Goal: Task Accomplishment & Management: Manage account settings

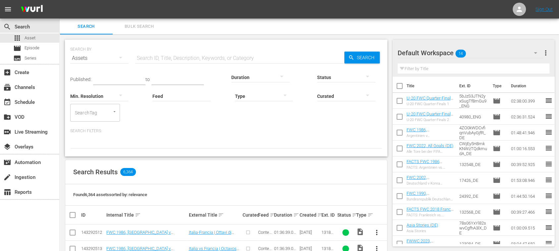
click at [173, 57] on input "text" at bounding box center [239, 58] width 209 height 16
paste input "81999659 82000088 81999658 82000087 81999662 82000091 81999372 81999530 8199996…"
type input "81999659 82000088 81999658 82000087 81999662 82000091 81999372 81999530 8199996…"
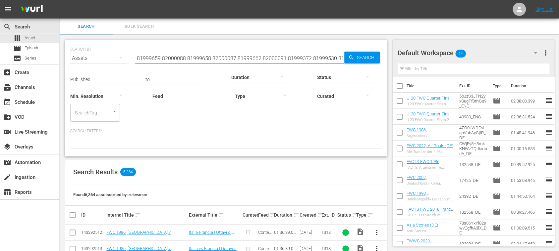
scroll to position [0, 213]
click at [145, 27] on span "Bulk Search" at bounding box center [139, 27] width 45 height 8
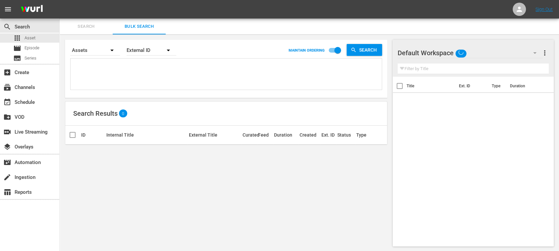
click at [122, 75] on textarea at bounding box center [226, 75] width 309 height 30
paste textarea "81999659 82000088 81999658 82000087 81999662 82000091 81999372 81999530 8199996…"
type textarea "81999659 82000088 81999658 82000087 81999662 82000091 81999372 81999530 8199996…"
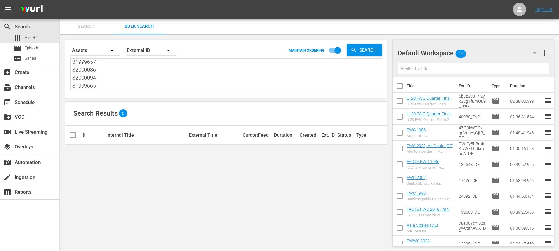
type textarea "81999659 82000088 81999658 82000087 81999662 82000091 81999372 81999530 8199996…"
click at [158, 54] on div "External ID" at bounding box center [152, 50] width 50 height 19
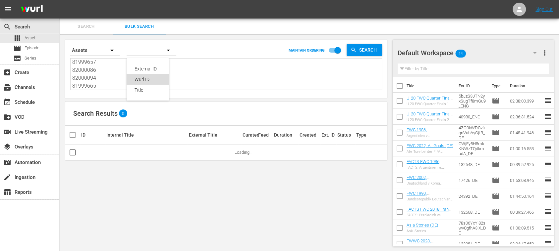
click at [150, 81] on div "Wurl ID" at bounding box center [147, 79] width 26 height 11
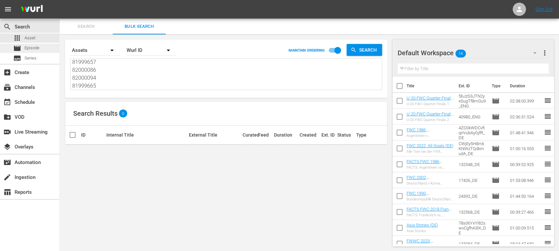
click at [37, 46] on span "Episode" at bounding box center [32, 48] width 15 height 7
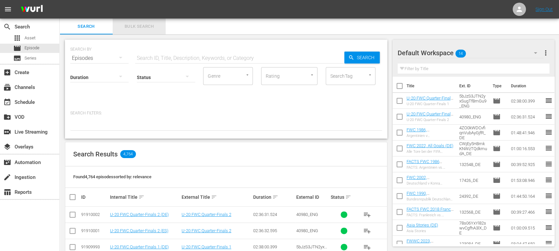
click at [140, 26] on span "Bulk Search" at bounding box center [139, 27] width 45 height 8
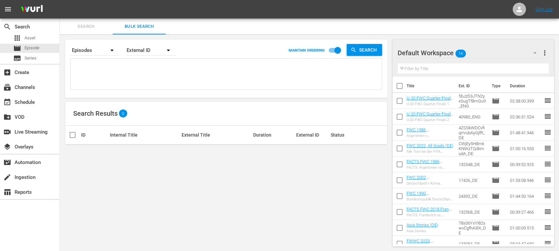
click at [166, 51] on icon "button" at bounding box center [168, 50] width 8 height 8
click at [153, 78] on div "Wurl ID" at bounding box center [147, 79] width 26 height 11
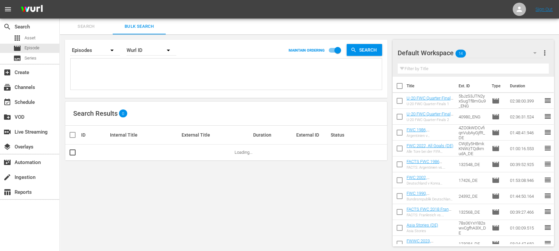
click at [137, 69] on div "External ID Wurl ID Title" at bounding box center [279, 125] width 559 height 251
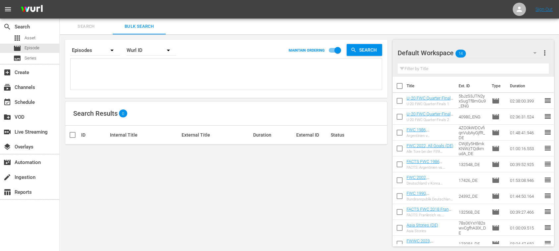
click at [129, 66] on textarea at bounding box center [226, 75] width 309 height 30
paste textarea "81999659 82000088 81999658 82000087 81999662 82000091 81999372 81999530 8199996…"
type textarea "81999659 82000088 81999658 82000087 81999662 82000091 81999372 81999530 8199996…"
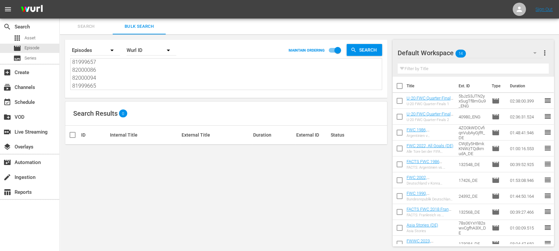
type textarea "81999659 82000088 81999658 82000087 81999662 82000091 81999372 81999530 8199996…"
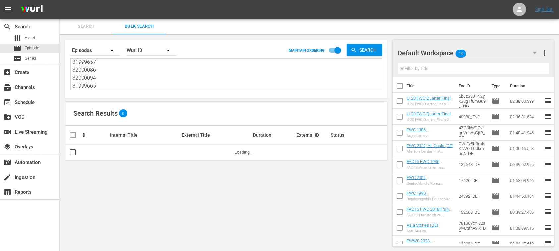
click at [546, 52] on span "more_vert" at bounding box center [544, 53] width 8 height 8
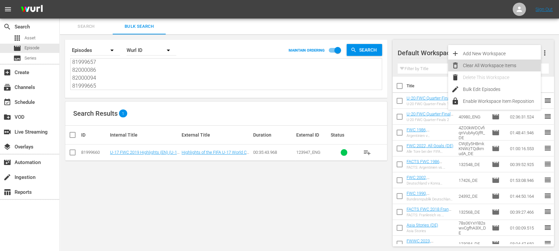
drag, startPoint x: 493, startPoint y: 68, endPoint x: 487, endPoint y: 70, distance: 5.9
click at [493, 68] on div "Clear All Workspace Items" at bounding box center [502, 66] width 78 height 12
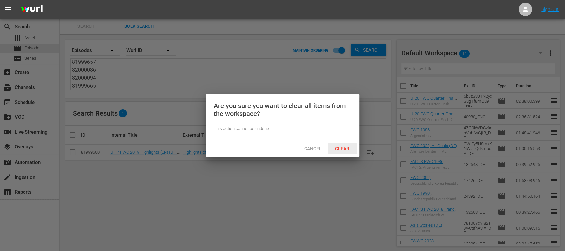
click at [344, 147] on span "Clear" at bounding box center [342, 148] width 25 height 5
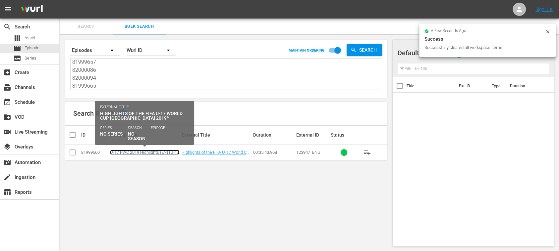
click at [160, 152] on link "U-17 FWC 2019 Highlights (EN) (U-17 FWC 2019 Highlights (EN) (VARIANT))" at bounding box center [144, 157] width 69 height 15
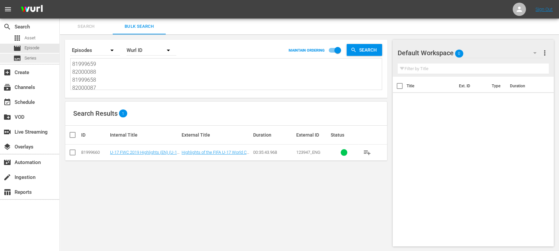
click at [33, 56] on span "Series" at bounding box center [31, 58] width 12 height 7
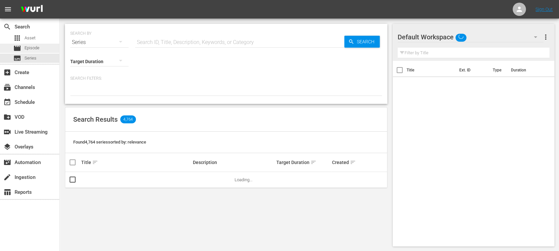
click at [33, 46] on span "Episode" at bounding box center [32, 48] width 15 height 7
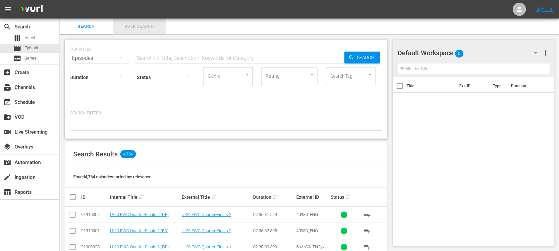
click at [150, 27] on span "Bulk Search" at bounding box center [139, 27] width 45 height 8
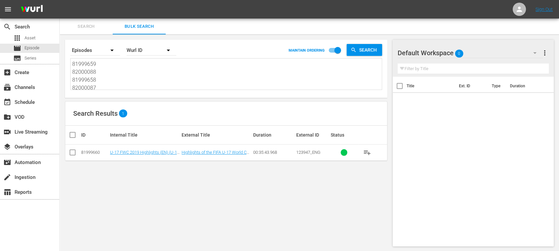
click at [72, 66] on div "81999659 82000088 81999658 82000087 81999662 82000091 81999372 81999530 8199996…" at bounding box center [226, 74] width 311 height 31
drag, startPoint x: 73, startPoint y: 65, endPoint x: 283, endPoint y: 132, distance: 221.3
click at [276, 137] on div "Search By Episodes Order By Wurl ID MAINTAIN ORDERING Search 81999659 82000088 …" at bounding box center [226, 143] width 333 height 218
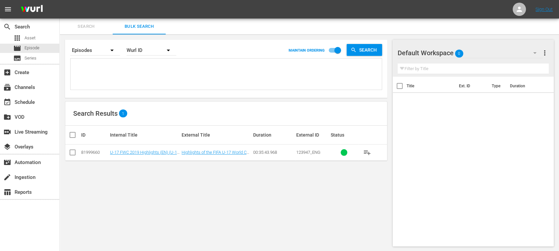
paste textarea "81999895 81999410 82000094 81999665 82000236 81999809 82000121 81999695 8200012…"
type textarea "81999895 81999410 82000094 81999665 82000236 81999809 82000121 81999695 8200012…"
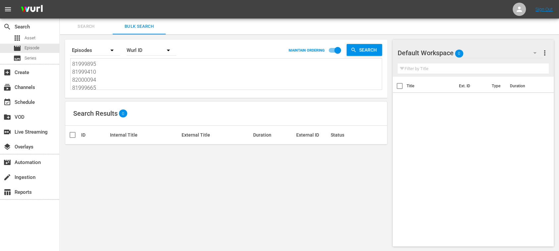
type textarea "81999895 81999410 82000094 81999665 82000236 81999809 82000121 81999695 8200012…"
drag, startPoint x: 74, startPoint y: 65, endPoint x: 276, endPoint y: 146, distance: 218.2
click at [276, 146] on div "Search By Episodes Order By Wurl ID MAINTAIN ORDERING Search 81999895 81999410 …" at bounding box center [226, 143] width 333 height 218
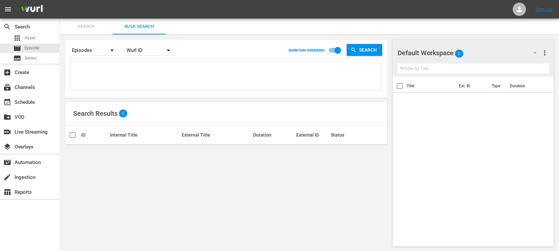
paste textarea "82000313 81999888 81999696 82000312 81999887 81999895 81999410 82000094 8199966…"
type textarea "82000313 81999888 81999696 82000312 81999887 81999895 81999410 82000094 8199966…"
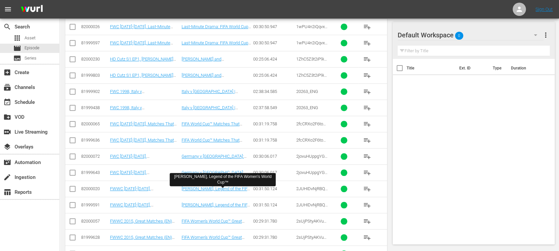
scroll to position [589, 0]
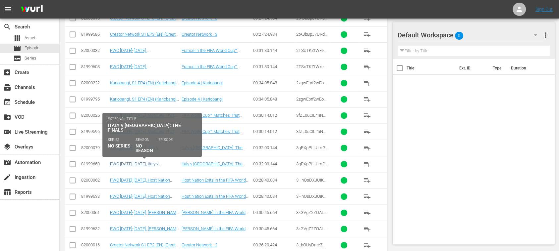
type textarea "82000313 81999888 81999696 82000312 81999887 81999895 81999410 82000094 8199966…"
click at [169, 162] on link "FWC 1970-1994, Italy v Brazil: The Finals (EN) (FWC 1970-1994, Italy v Brazil: …" at bounding box center [141, 174] width 62 height 25
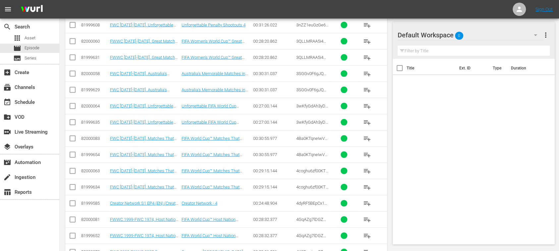
scroll to position [2049, 0]
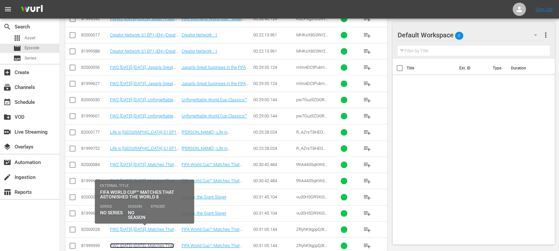
click at [152, 243] on link "FWC 1978-2014, Matches That Astonished the World 8 (EN) (FWC 1978-2014, Matches…" at bounding box center [142, 255] width 64 height 25
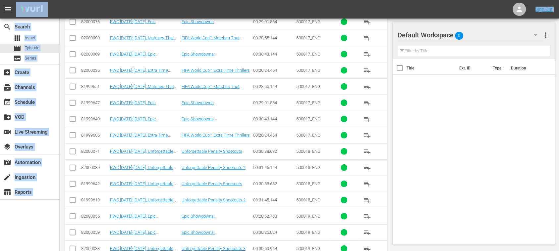
scroll to position [1245, 0]
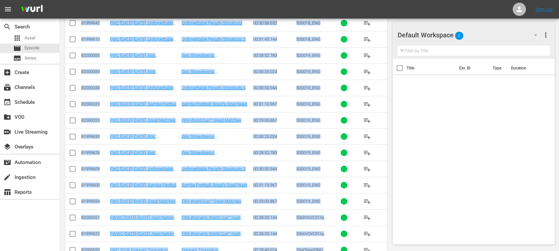
drag, startPoint x: 82, startPoint y: 134, endPoint x: 331, endPoint y: 251, distance: 275.6
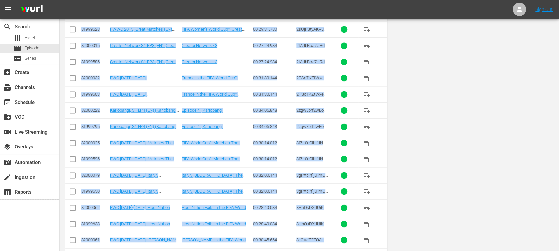
scroll to position [0, 0]
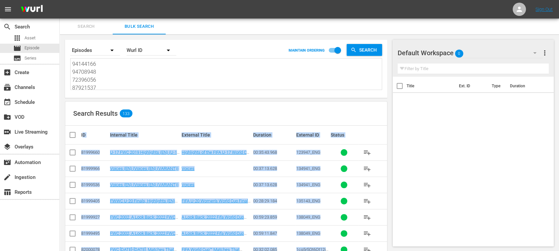
click at [222, 116] on div "Search Results 133" at bounding box center [226, 114] width 322 height 24
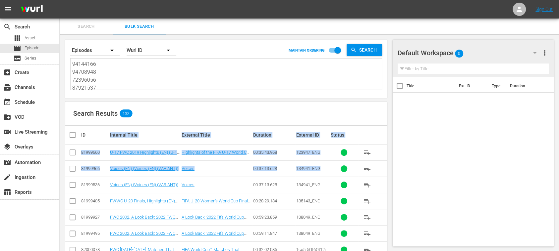
drag, startPoint x: 104, startPoint y: 133, endPoint x: 337, endPoint y: 169, distance: 235.9
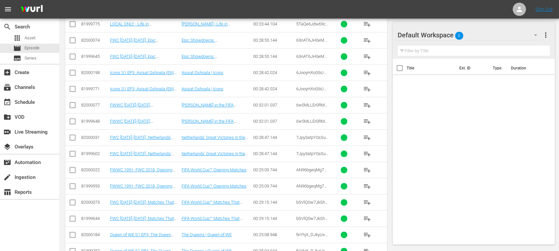
scroll to position [2049, 0]
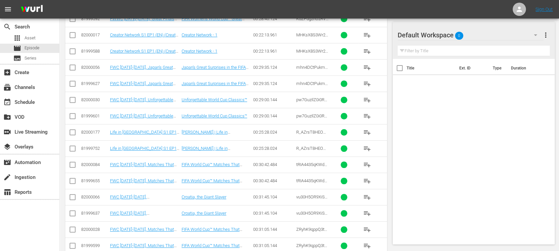
click at [326, 243] on span "ZRyhK9qppQ3tXnYF3R3JL_ENG" at bounding box center [311, 248] width 31 height 10
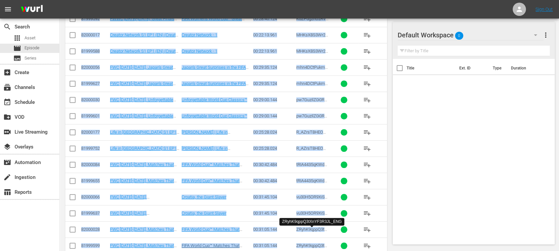
copy div "Internal Title External Title Duration External ID Status 81999660 U-17 FWC 201…"
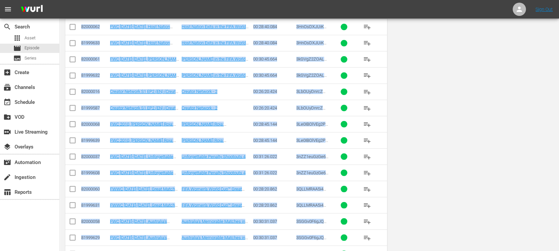
scroll to position [0, 0]
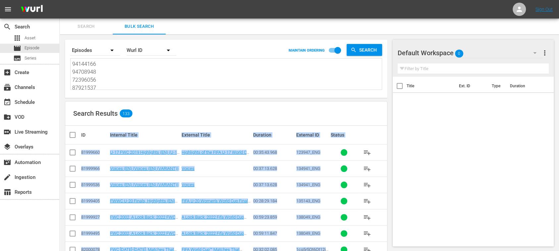
click at [95, 26] on span "Search" at bounding box center [86, 27] width 45 height 8
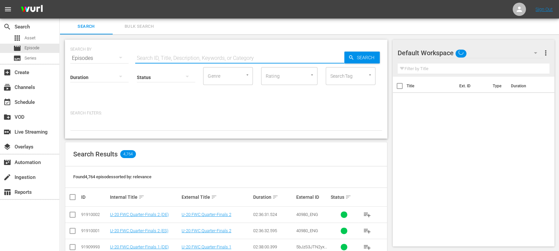
click at [173, 58] on input "text" at bounding box center [239, 58] width 209 height 16
paste input "82000069"
drag, startPoint x: 355, startPoint y: 58, endPoint x: 319, endPoint y: 89, distance: 47.9
click at [354, 58] on span "Search" at bounding box center [366, 58] width 25 height 12
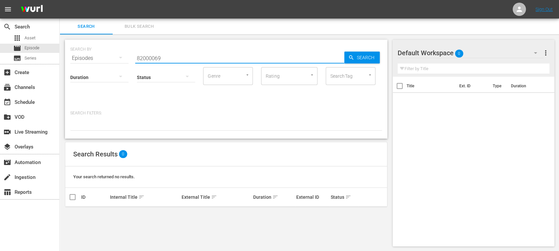
drag, startPoint x: 168, startPoint y: 57, endPoint x: 70, endPoint y: 54, distance: 98.7
click at [60, 55] on div "SEARCH BY Search By Episodes Search ID, Title, Description, Keywords, or Catego…" at bounding box center [226, 143] width 333 height 218
paste input "76 82000080 82000069 82000035 81999651 81999647 81999640 81999606 82000071 8200…"
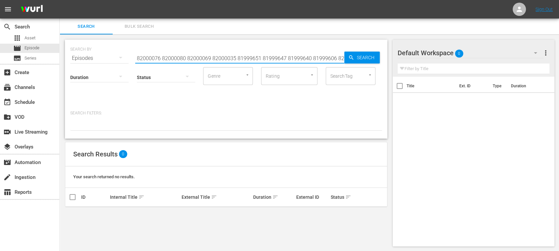
scroll to position [0, 337]
type input "82000076 82000080 82000069 82000035 81999651 81999647 81999640 81999606 8200007…"
click at [143, 26] on span "Bulk Search" at bounding box center [139, 27] width 45 height 8
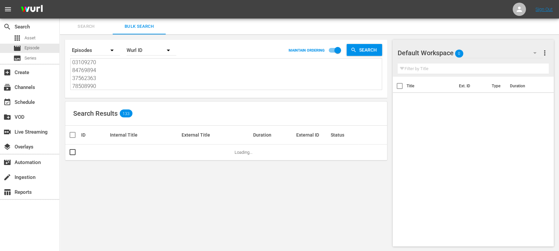
scroll to position [3617, 0]
click at [370, 176] on div "Search By Episodes Order By Wurl ID MAINTAIN ORDERING Search Search Results 133…" at bounding box center [226, 143] width 333 height 218
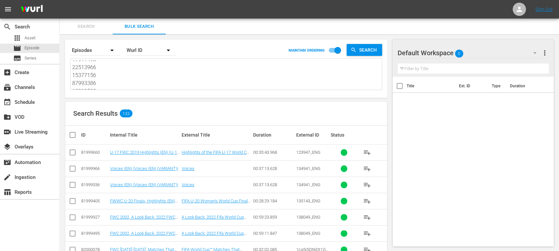
type textarea "82000217 81999790 82000275 81999849 82000048 81999619 82000274 81999848 8200021…"
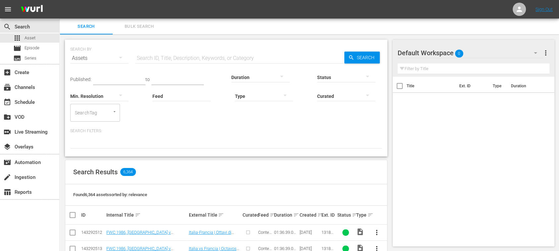
click at [131, 22] on button "Bulk Search" at bounding box center [139, 27] width 53 height 16
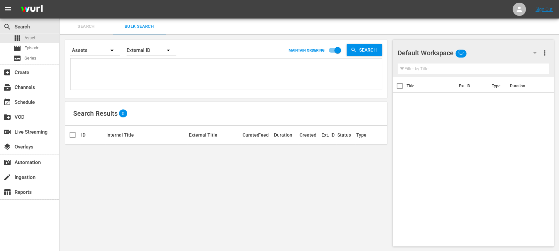
click at [134, 51] on div "External ID" at bounding box center [152, 50] width 50 height 19
click at [139, 82] on div "Wurl ID" at bounding box center [147, 79] width 26 height 11
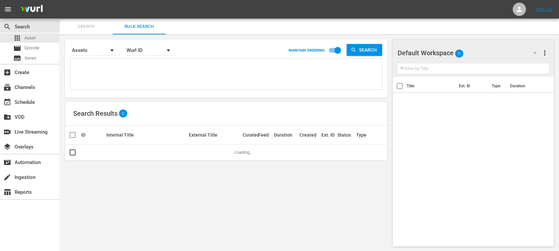
click at [115, 70] on div "External ID Wurl ID Title" at bounding box center [279, 125] width 559 height 251
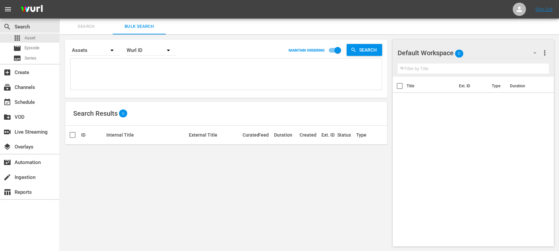
click at [111, 70] on textarea at bounding box center [226, 75] width 309 height 30
paste textarea "82000076 82000080 82000069 82000035 81999651 81999647 81999640 81999606 8200007…"
type textarea "82000076 82000080 82000069 82000035 81999651 81999647 81999640 81999606 8200007…"
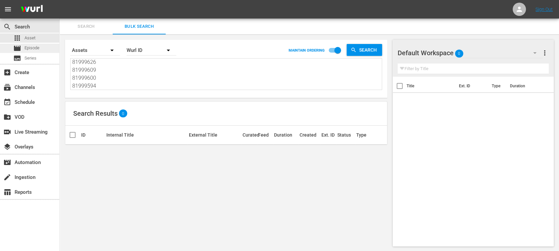
type textarea "82000076 82000080 82000069 82000035 81999651 81999647 81999640 81999606 8200007…"
click at [36, 45] on span "Episode" at bounding box center [32, 48] width 15 height 7
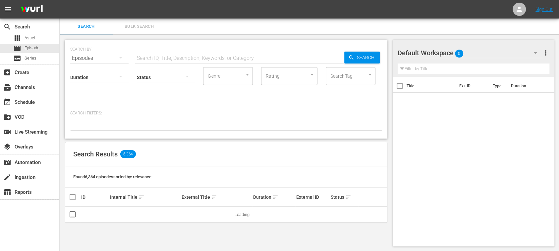
click at [144, 27] on span "Bulk Search" at bounding box center [139, 27] width 45 height 8
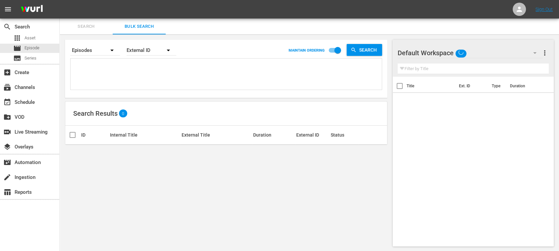
click at [157, 51] on div "External ID" at bounding box center [152, 50] width 50 height 19
click at [152, 77] on div "Wurl ID" at bounding box center [147, 79] width 26 height 11
click at [105, 68] on textarea at bounding box center [226, 75] width 309 height 30
paste textarea "82000076 82000080 82000069 82000035 81999651 81999647 81999640 81999606 8200007…"
type textarea "82000076 82000080 82000069 82000035 81999651 81999647 81999640 81999606 8200007…"
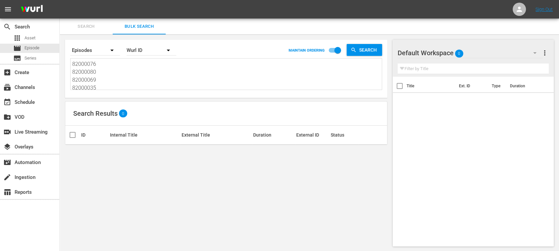
type textarea "82000076 82000080 82000069 82000035 81999651 81999647 81999640 81999606 8200007…"
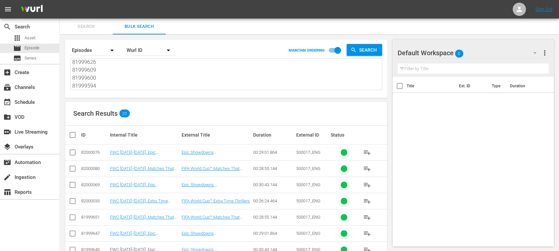
type textarea "82000076 82000080 82000069 82000035 81999651 81999647 81999640 81999606 8200007…"
drag, startPoint x: 103, startPoint y: 78, endPoint x: 15, endPoint y: 0, distance: 117.5
paste textarea "81999660 81999966 81999536 81999405 81999927 81999495 82000078 81999649 8200001…"
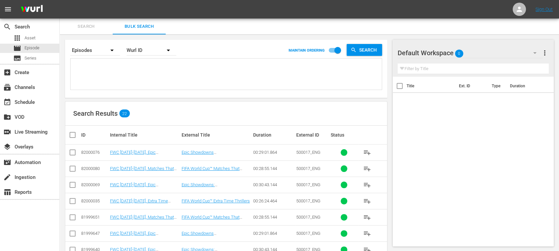
type textarea "81999660 81999966 81999536 81999405 81999927 81999495 82000078 81999649 8200001…"
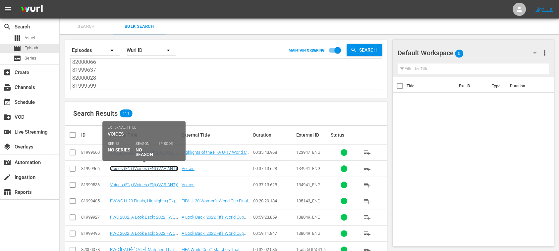
click at [170, 168] on link "Voices (EN) (Voices (EN) (VARIANT))" at bounding box center [144, 168] width 68 height 5
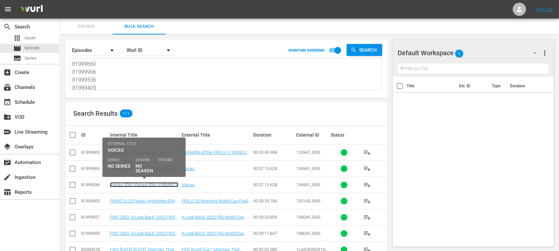
click at [152, 184] on link "Voices (EN) (Voices (EN) (VARIANT))" at bounding box center [144, 184] width 68 height 5
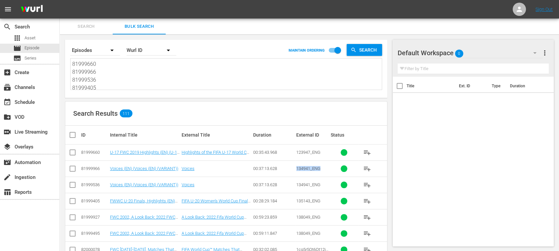
drag, startPoint x: 295, startPoint y: 170, endPoint x: 322, endPoint y: 171, distance: 27.5
click at [322, 171] on td "134941_ENG" at bounding box center [312, 169] width 34 height 16
copy span "134941_ENG"
click at [87, 22] on button "Search" at bounding box center [86, 27] width 53 height 16
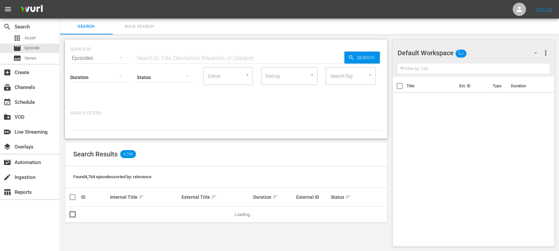
click at [153, 62] on div "Status" at bounding box center [166, 73] width 58 height 24
click at [154, 58] on input "text" at bounding box center [239, 58] width 209 height 16
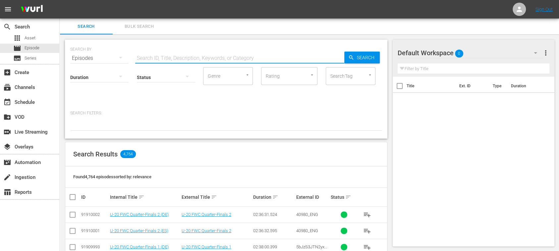
paste input "134941_ENG"
type input "134941_ENG"
click at [367, 57] on span "Search" at bounding box center [366, 58] width 25 height 12
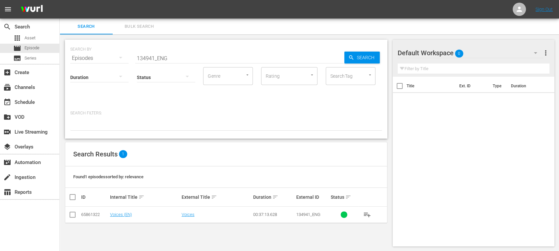
click at [147, 26] on span "Bulk Search" at bounding box center [139, 27] width 45 height 8
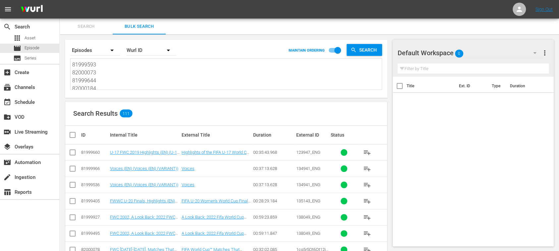
scroll to position [868, 0]
drag, startPoint x: 73, startPoint y: 65, endPoint x: 350, endPoint y: 182, distance: 300.8
paste textarea "81999660 81999966 81999536 81999405 81999927 81999495 82000078 81999649 8200001…"
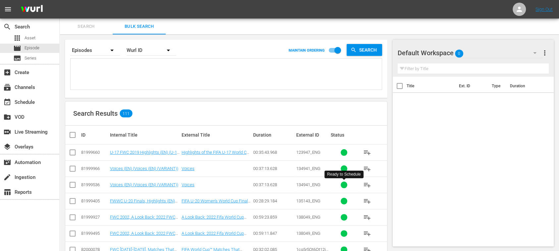
type textarea "81999660 81999966 81999536 81999405 81999927 81999495 82000078 81999649 8200001…"
click at [74, 134] on input "checkbox" at bounding box center [75, 135] width 13 height 8
checkbox input "true"
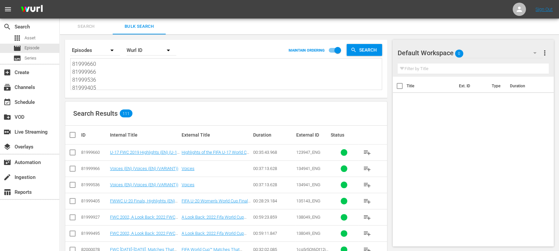
checkbox input "true"
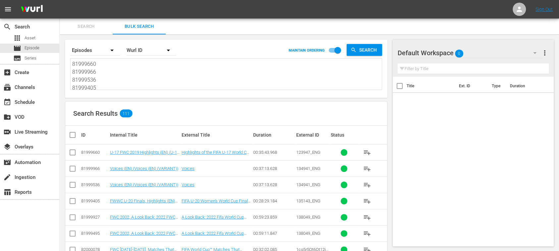
checkbox input "true"
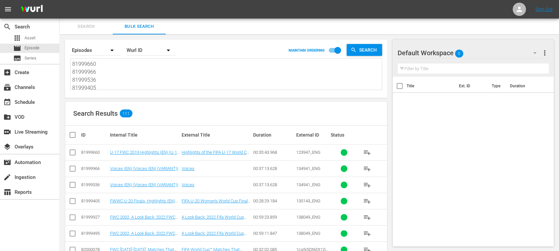
checkbox input "true"
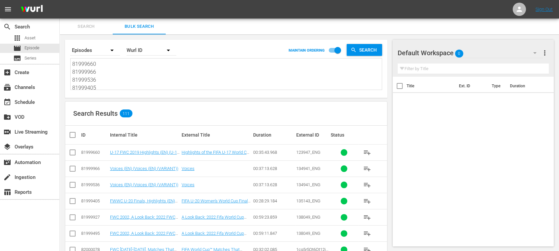
checkbox input "true"
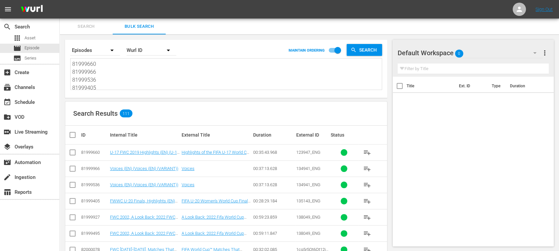
checkbox input "true"
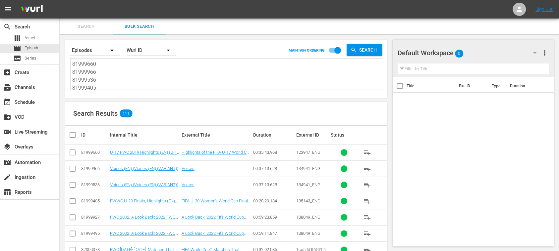
checkbox input "true"
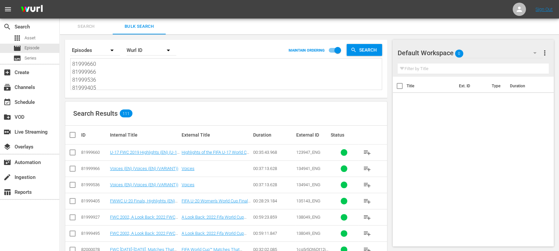
checkbox input "true"
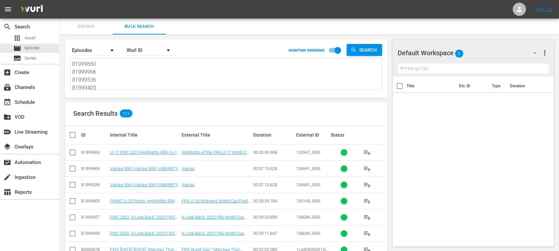
checkbox input "true"
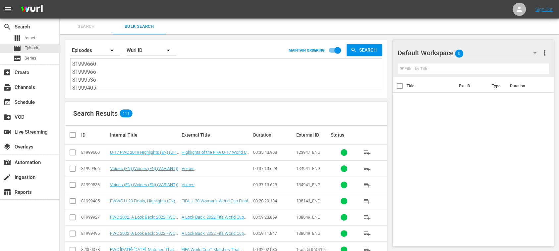
checkbox input "true"
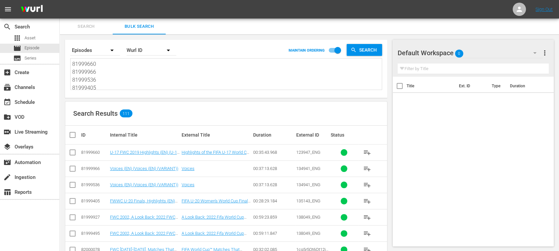
checkbox input "true"
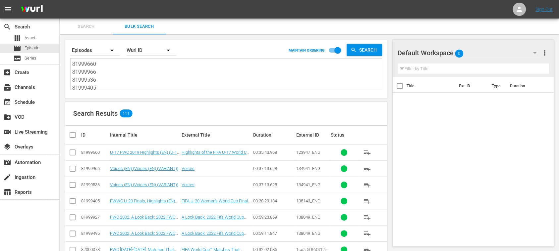
checkbox input "true"
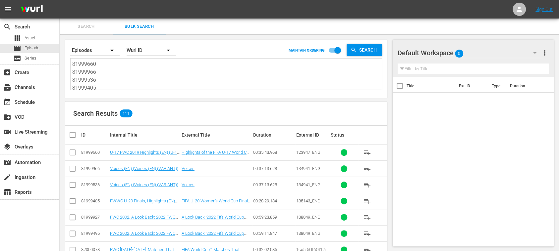
checkbox input "true"
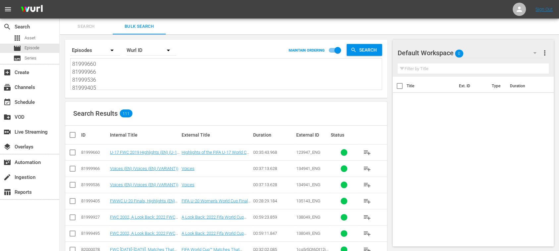
checkbox input "true"
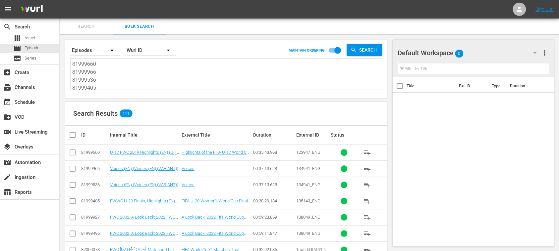
checkbox input "true"
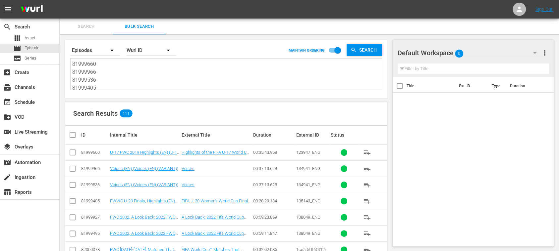
checkbox input "true"
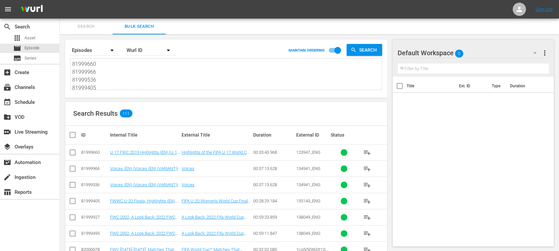
checkbox input "true"
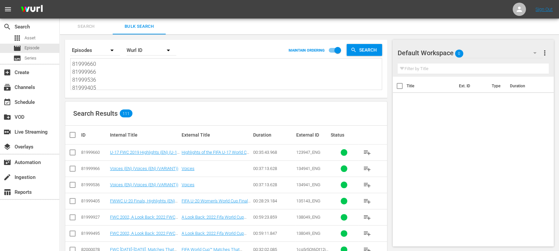
checkbox input "true"
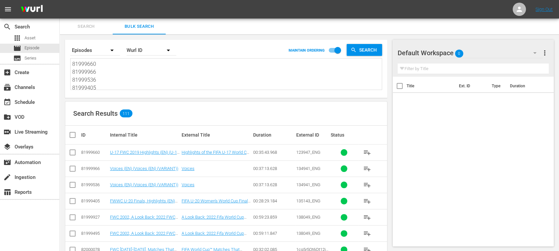
checkbox input "true"
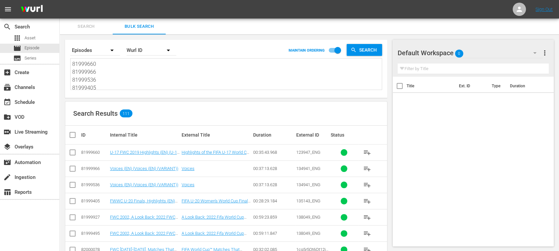
checkbox input "true"
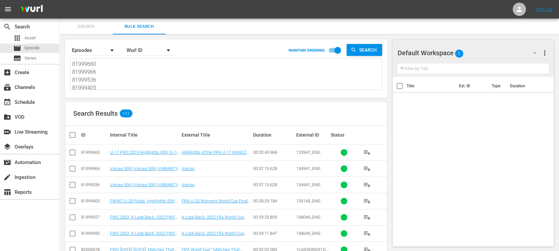
checkbox input "true"
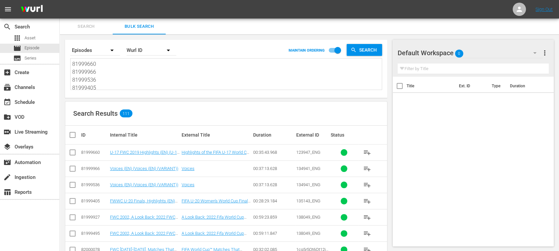
checkbox input "true"
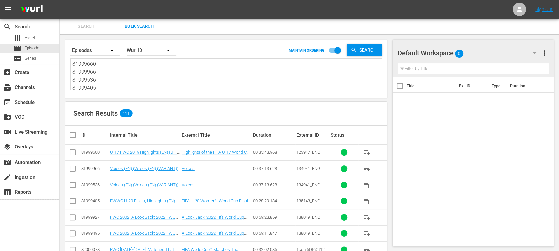
checkbox input "true"
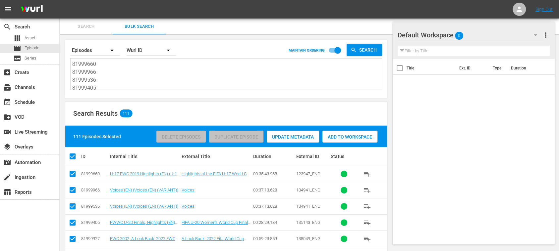
scroll to position [1715, 0]
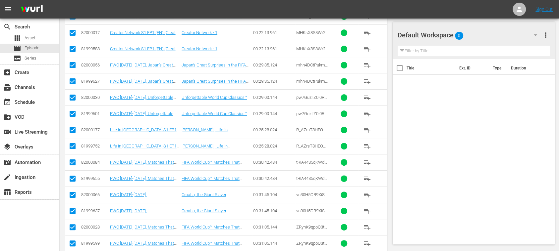
click at [71, 241] on input "checkbox" at bounding box center [73, 245] width 8 height 8
checkbox input "false"
click at [74, 225] on input "checkbox" at bounding box center [73, 229] width 8 height 8
checkbox input "false"
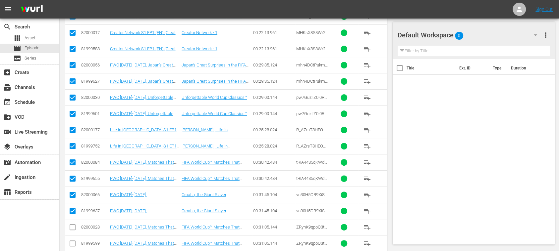
click at [74, 209] on input "checkbox" at bounding box center [73, 213] width 8 height 8
checkbox input "false"
click at [74, 192] on input "checkbox" at bounding box center [73, 196] width 8 height 8
checkbox input "false"
click at [74, 176] on input "checkbox" at bounding box center [73, 180] width 8 height 8
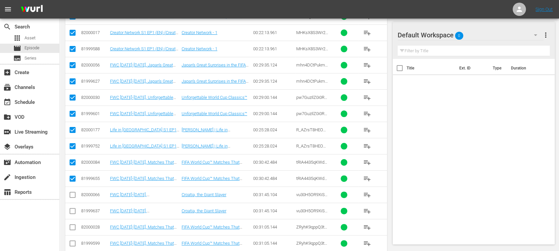
checkbox input "false"
click at [75, 160] on input "checkbox" at bounding box center [73, 164] width 8 height 8
checkbox input "false"
click at [74, 144] on input "checkbox" at bounding box center [73, 148] width 8 height 8
checkbox input "false"
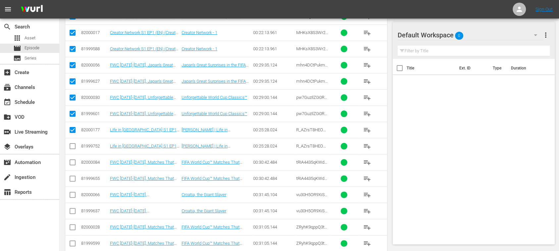
click at [75, 127] on input "checkbox" at bounding box center [73, 131] width 8 height 8
checkbox input "false"
click at [75, 111] on input "checkbox" at bounding box center [73, 115] width 8 height 8
checkbox input "false"
click at [76, 95] on input "checkbox" at bounding box center [73, 99] width 8 height 8
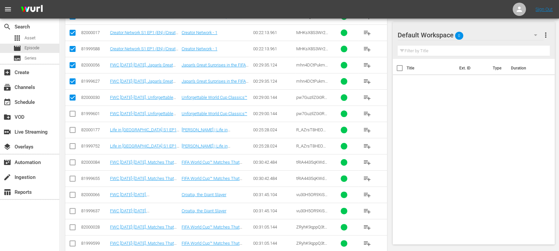
checkbox input "false"
click at [74, 79] on input "checkbox" at bounding box center [73, 83] width 8 height 8
checkbox input "false"
click at [73, 63] on input "checkbox" at bounding box center [73, 67] width 8 height 8
checkbox input "false"
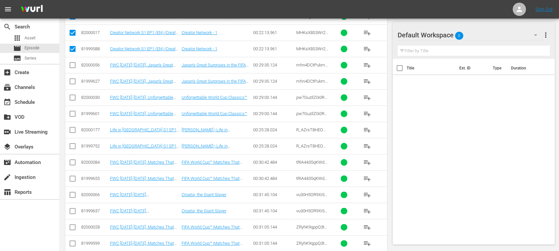
drag, startPoint x: 72, startPoint y: 37, endPoint x: 94, endPoint y: 48, distance: 24.7
click at [72, 46] on input "checkbox" at bounding box center [73, 50] width 8 height 8
checkbox input "false"
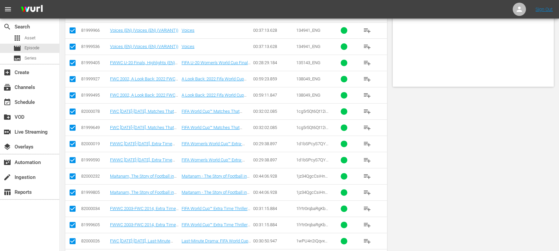
scroll to position [0, 0]
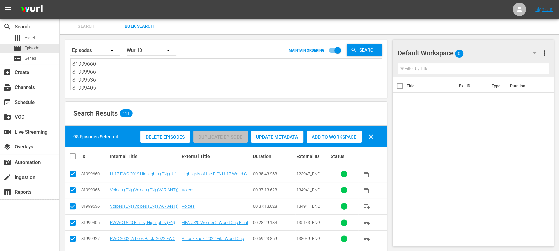
click at [169, 137] on span "Delete Episodes" at bounding box center [164, 136] width 49 height 5
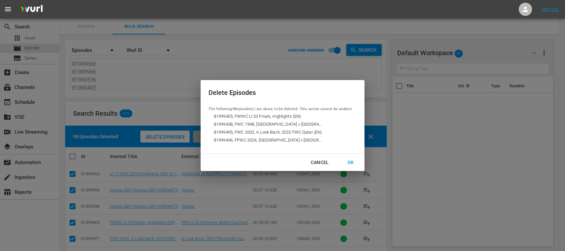
click at [351, 162] on div "OK" at bounding box center [350, 163] width 17 height 8
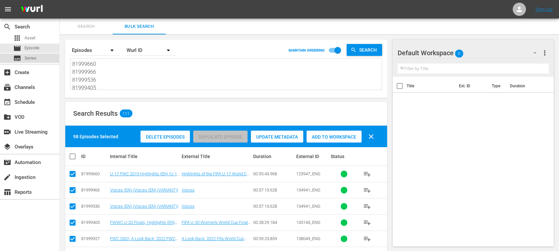
click at [31, 57] on span "Series" at bounding box center [31, 58] width 12 height 7
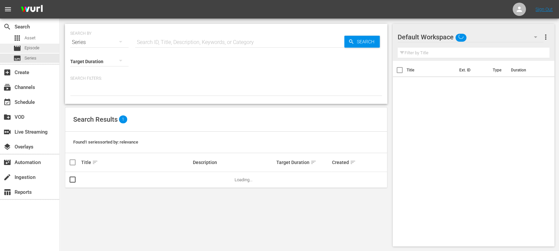
click at [32, 48] on span "Episode" at bounding box center [32, 48] width 15 height 7
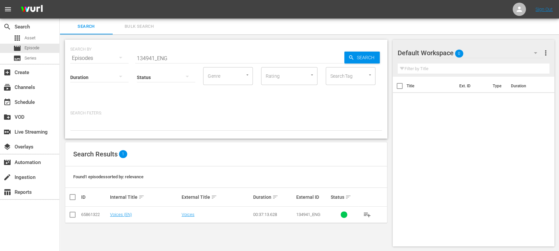
click at [143, 27] on span "Bulk Search" at bounding box center [139, 27] width 45 height 8
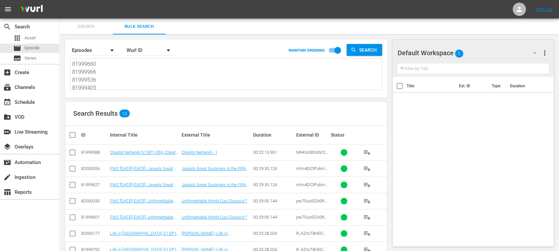
click at [74, 134] on input "checkbox" at bounding box center [75, 135] width 13 height 8
checkbox input "true"
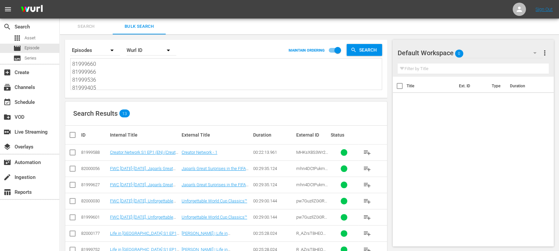
checkbox input "true"
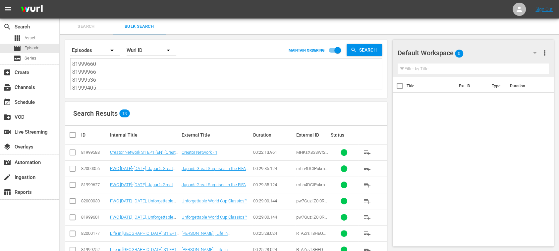
checkbox input "true"
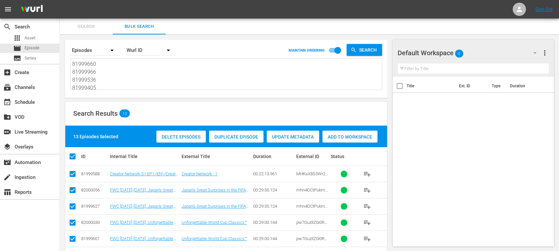
click at [188, 136] on span "Delete Episodes" at bounding box center [180, 136] width 49 height 5
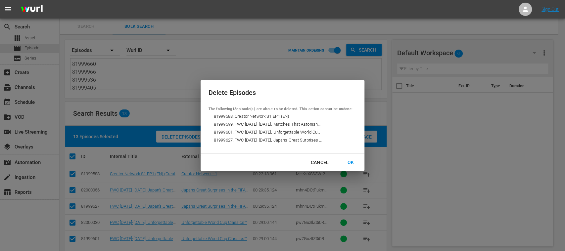
click at [352, 161] on div "OK" at bounding box center [350, 163] width 17 height 8
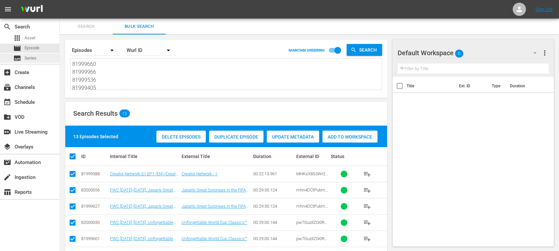
click at [33, 56] on span "Series" at bounding box center [31, 58] width 12 height 7
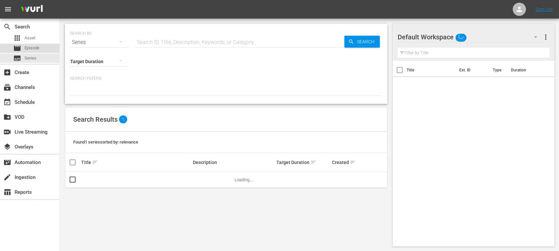
click at [34, 49] on span "Episode" at bounding box center [32, 48] width 15 height 7
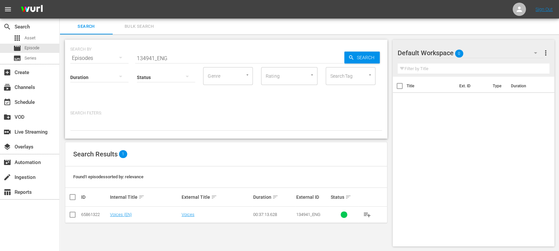
click at [144, 26] on span "Bulk Search" at bounding box center [139, 27] width 45 height 8
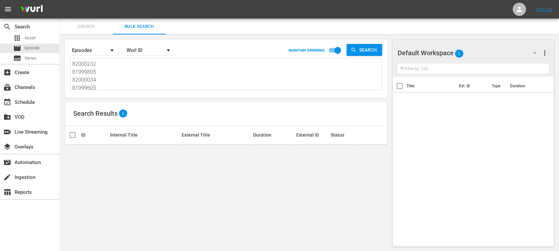
scroll to position [860, 0]
drag, startPoint x: 74, startPoint y: 63, endPoint x: 284, endPoint y: 184, distance: 243.0
click at [284, 184] on div "Search By Episodes Order By Wurl ID MAINTAIN ORDERING Search Search Results 0 I…" at bounding box center [226, 143] width 333 height 218
click at [109, 70] on textarea at bounding box center [226, 75] width 309 height 30
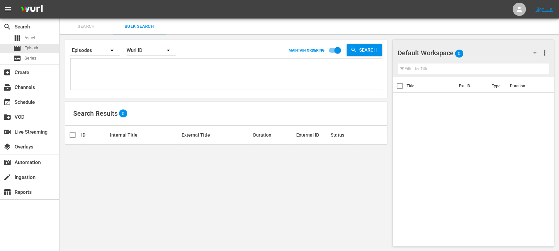
paste textarea "82000313 81999888 81999696 82000312 81999887 81999895 81999410 82000094 8199966…"
type textarea "82000313 81999888 81999696 82000312 81999887 81999895 81999410 82000094 8199966…"
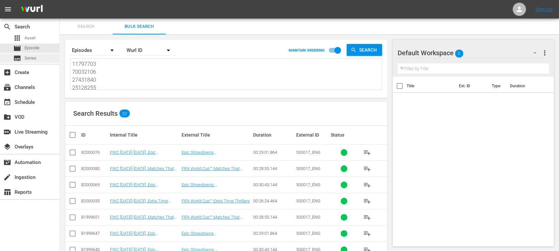
click at [29, 57] on span "Series" at bounding box center [31, 58] width 12 height 7
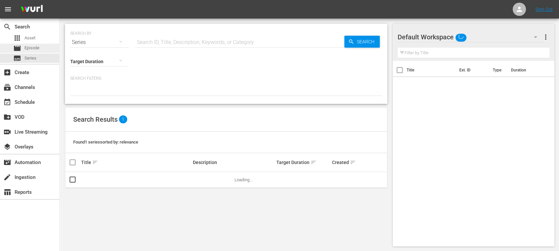
click at [32, 49] on span "Episode" at bounding box center [32, 48] width 15 height 7
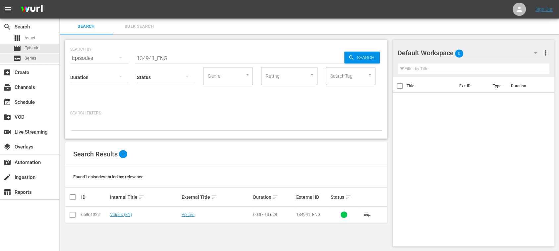
click at [29, 56] on span "Series" at bounding box center [31, 58] width 12 height 7
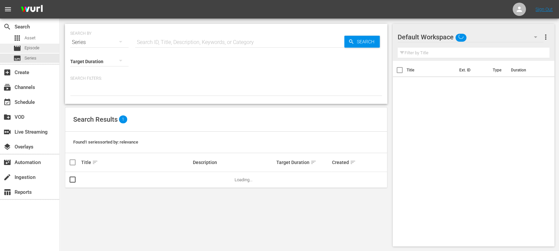
click at [33, 48] on span "Episode" at bounding box center [32, 48] width 15 height 7
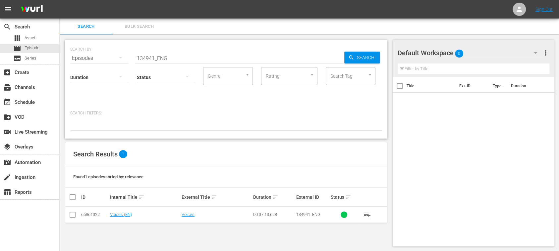
click at [152, 26] on span "Bulk Search" at bounding box center [139, 27] width 45 height 8
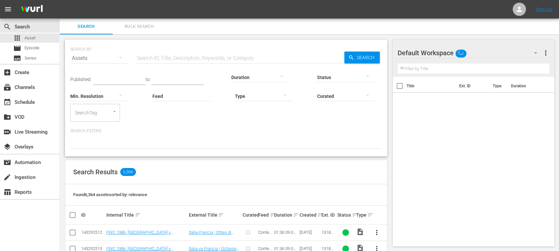
click at [149, 29] on span "Bulk Search" at bounding box center [139, 27] width 45 height 8
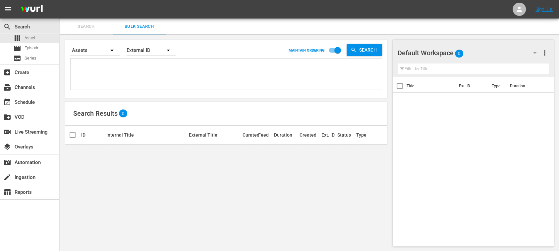
click at [143, 50] on div "External ID" at bounding box center [152, 50] width 50 height 19
click at [147, 78] on div "Wurl ID" at bounding box center [147, 79] width 26 height 11
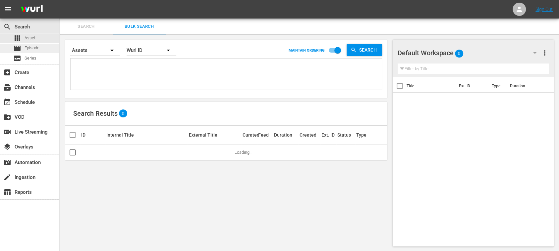
click at [40, 48] on div "movie Episode" at bounding box center [29, 48] width 59 height 9
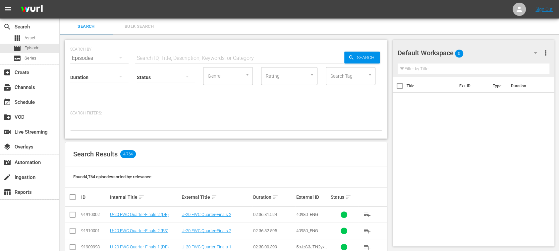
click at [140, 23] on span "Bulk Search" at bounding box center [139, 27] width 45 height 8
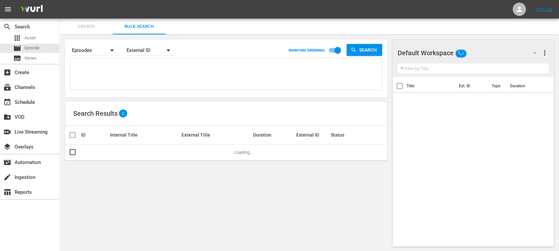
click at [106, 50] on button "button" at bounding box center [112, 50] width 16 height 16
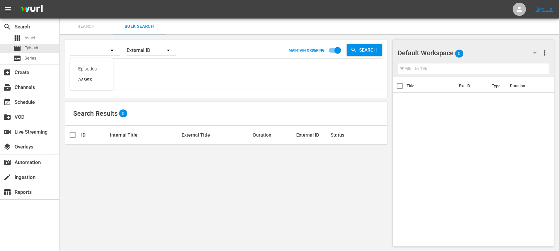
drag, startPoint x: 93, startPoint y: 69, endPoint x: 107, endPoint y: 67, distance: 13.7
click at [93, 69] on div "Episodes" at bounding box center [91, 69] width 26 height 11
drag, startPoint x: 150, startPoint y: 51, endPoint x: 146, endPoint y: 56, distance: 6.1
click at [150, 51] on div "Episodes Assets" at bounding box center [279, 125] width 559 height 251
click at [159, 47] on div "External ID" at bounding box center [152, 50] width 50 height 19
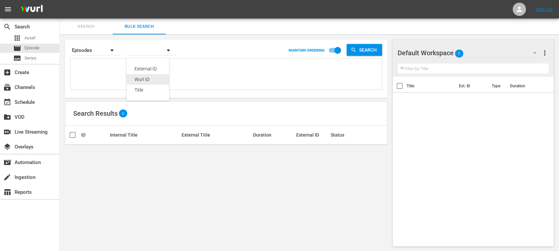
click at [151, 80] on div "Wurl ID" at bounding box center [147, 79] width 26 height 11
click at [105, 74] on textarea at bounding box center [226, 75] width 309 height 30
paste textarea "81999659 82000088 81999658 82000087 81999662 82000091 81999372 81999530 8199996…"
type textarea "81999659 82000088 81999658 82000087 81999662 82000091 81999372 81999530 8199996…"
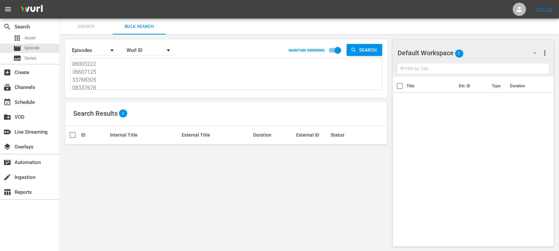
scroll to position [0, 0]
type textarea "81999659 82000088 81999658 82000087 81999662 82000091 81999372 81999530 8199996…"
